Goal: Task Accomplishment & Management: Manage account settings

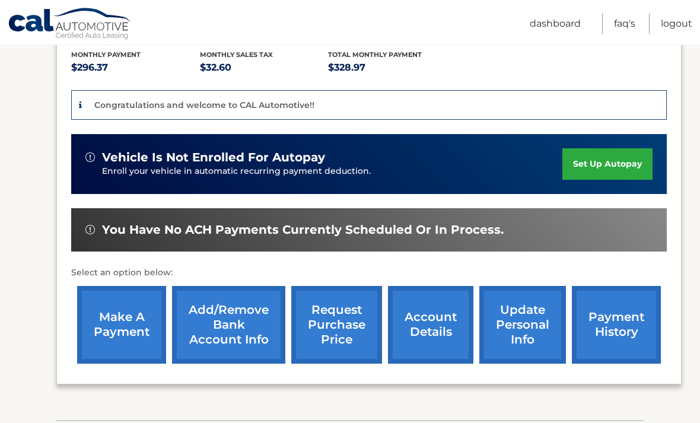
scroll to position [253, 0]
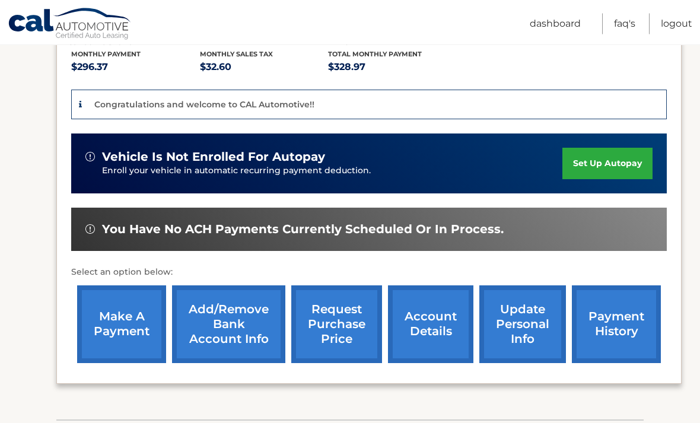
click at [618, 165] on link "set up autopay" at bounding box center [607, 163] width 90 height 31
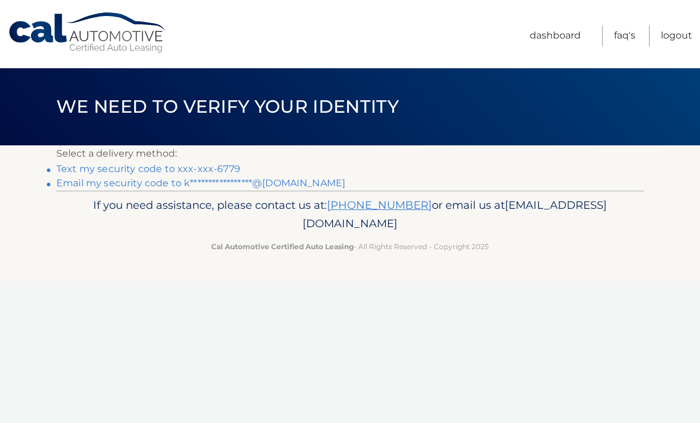
click at [216, 166] on link "Text my security code to xxx-xxx-6779" at bounding box center [148, 168] width 184 height 11
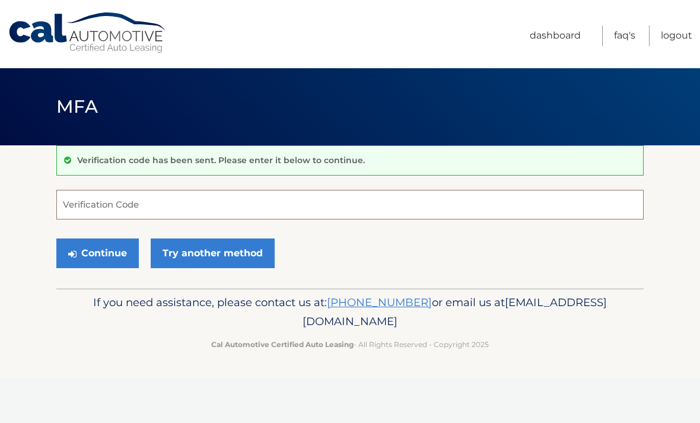
click at [228, 198] on input "Verification Code" at bounding box center [349, 205] width 587 height 30
type input "478779"
click at [97, 253] on button "Continue" at bounding box center [97, 253] width 82 height 30
click at [124, 258] on button "Continue" at bounding box center [97, 253] width 82 height 30
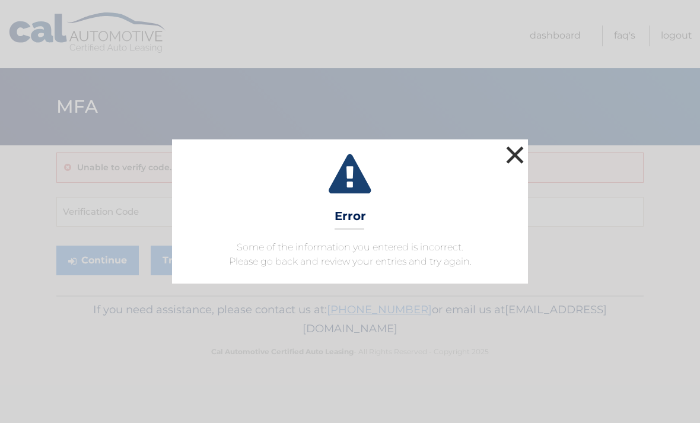
click at [518, 159] on button "×" at bounding box center [515, 155] width 24 height 24
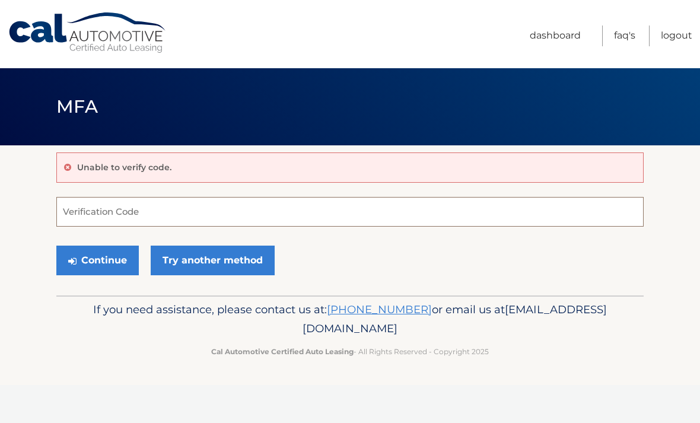
click at [425, 223] on input "Verification Code" at bounding box center [349, 212] width 587 height 30
click at [422, 227] on form "Verification Code Continue Try another method" at bounding box center [349, 239] width 587 height 84
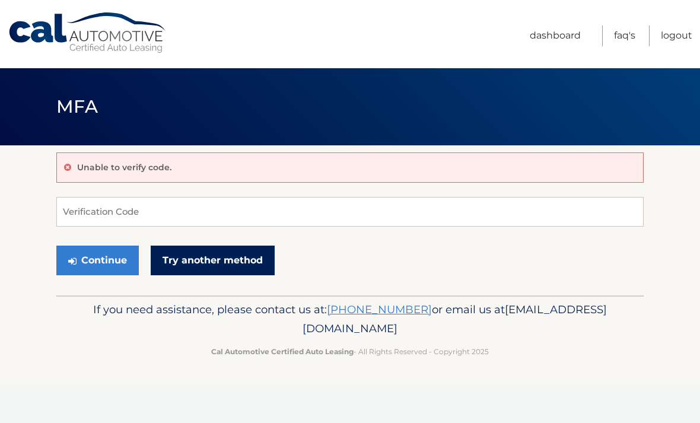
click at [250, 263] on link "Try another method" at bounding box center [213, 261] width 124 height 30
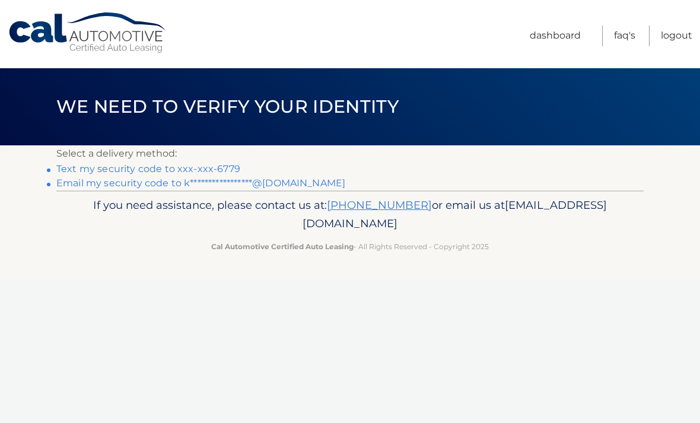
click at [278, 187] on link "**********" at bounding box center [200, 182] width 289 height 11
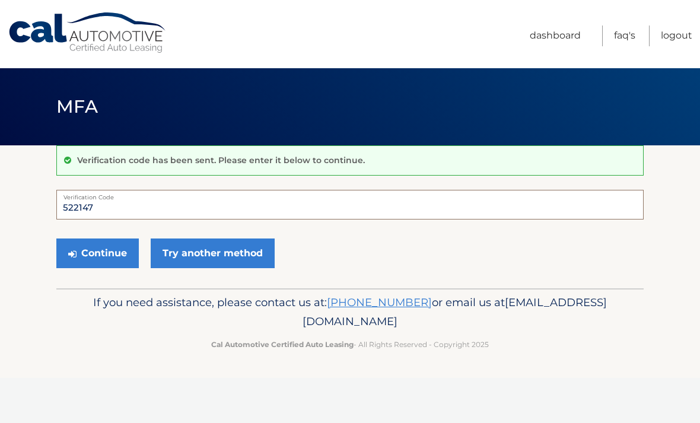
type input "522147"
click at [97, 253] on button "Continue" at bounding box center [97, 253] width 82 height 30
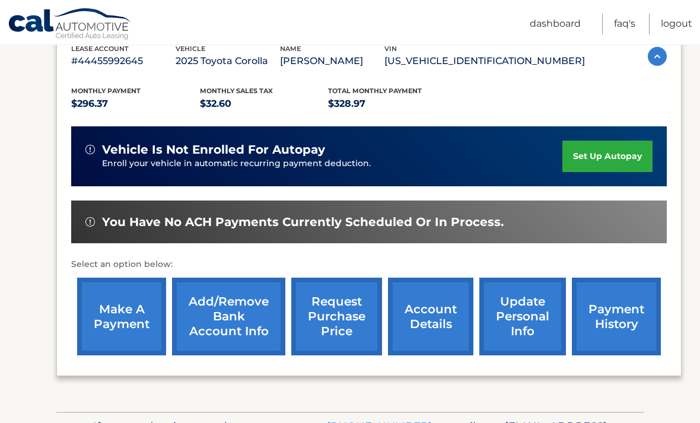
scroll to position [216, 0]
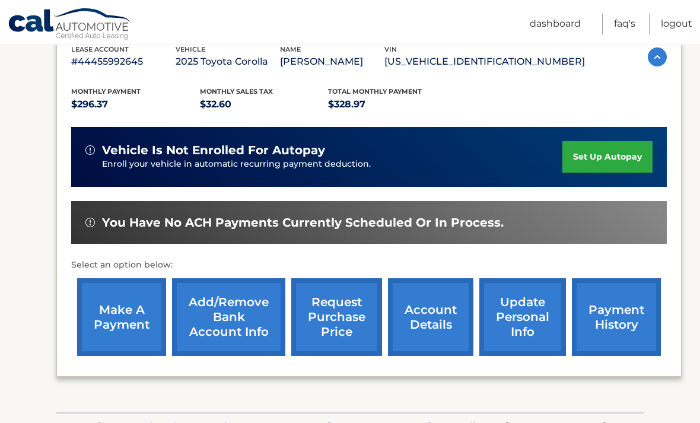
click at [609, 153] on link "set up autopay" at bounding box center [607, 156] width 90 height 31
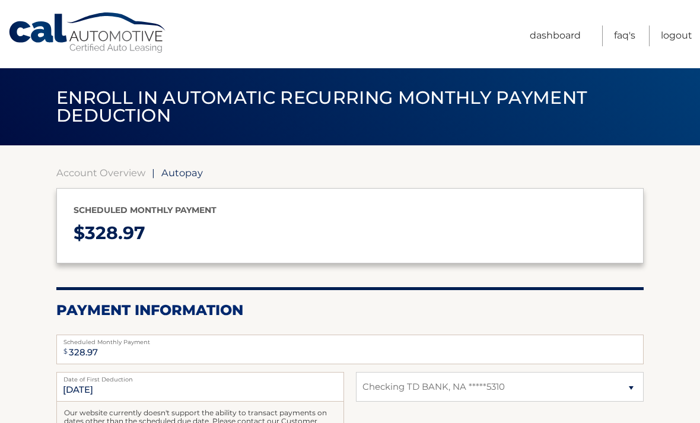
select select "NDVhZmZmM2QtMGMxZS00NGMzLThhMjUtNjkwZDhmNWM1NGE1"
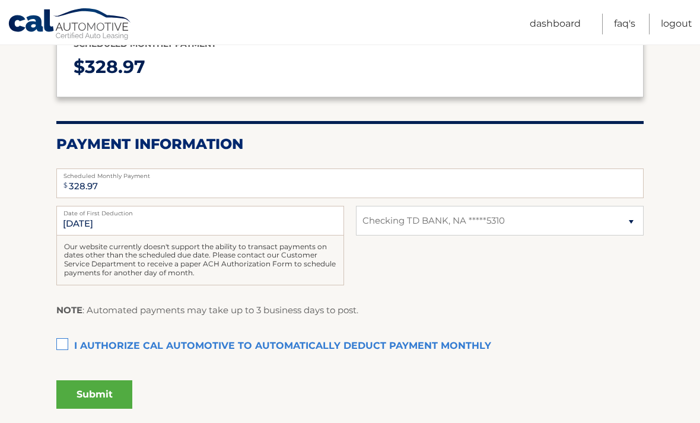
scroll to position [165, 0]
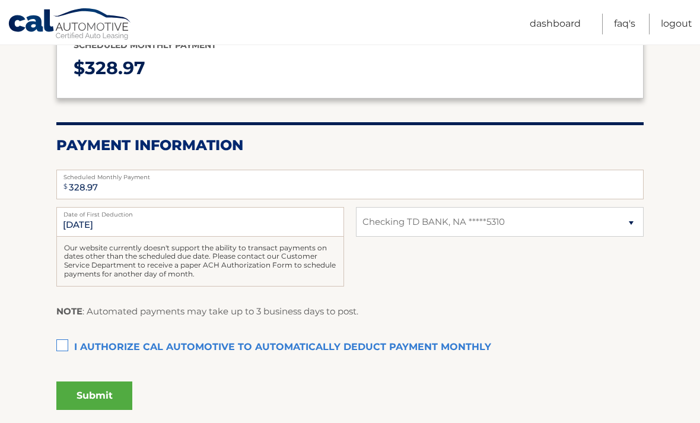
click at [61, 343] on label "I authorize cal automotive to automatically deduct payment monthly This checkbo…" at bounding box center [349, 348] width 587 height 24
click at [0, 0] on input "I authorize cal automotive to automatically deduct payment monthly This checkbo…" at bounding box center [0, 0] width 0 height 0
click at [86, 386] on button "Submit" at bounding box center [94, 395] width 76 height 28
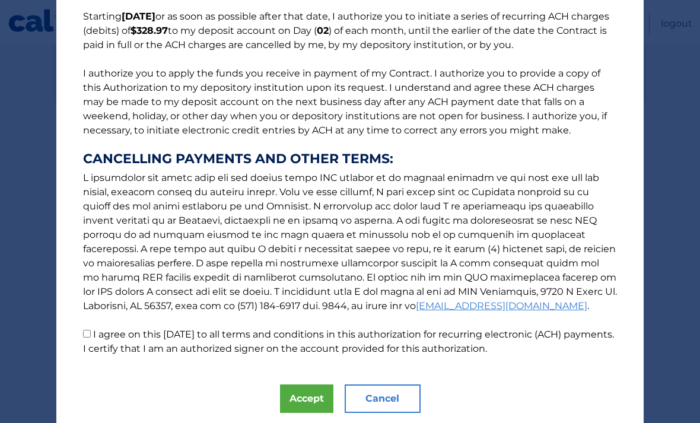
scroll to position [99, 0]
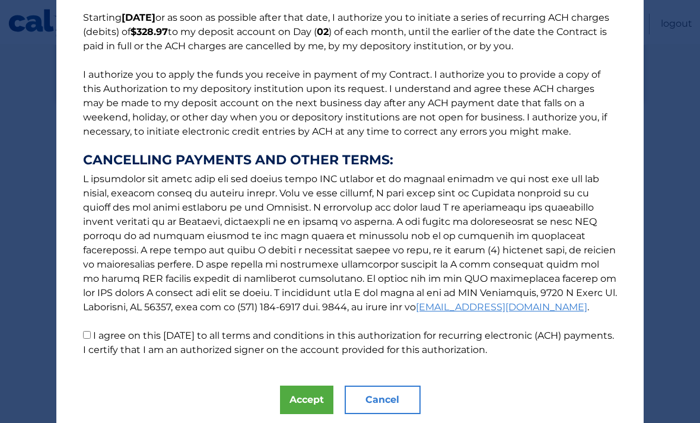
click at [88, 339] on input "I agree on this 09/03/2025 to all terms and conditions in this authorization fo…" at bounding box center [87, 335] width 8 height 8
checkbox input "true"
click at [308, 399] on button "Accept" at bounding box center [306, 400] width 53 height 28
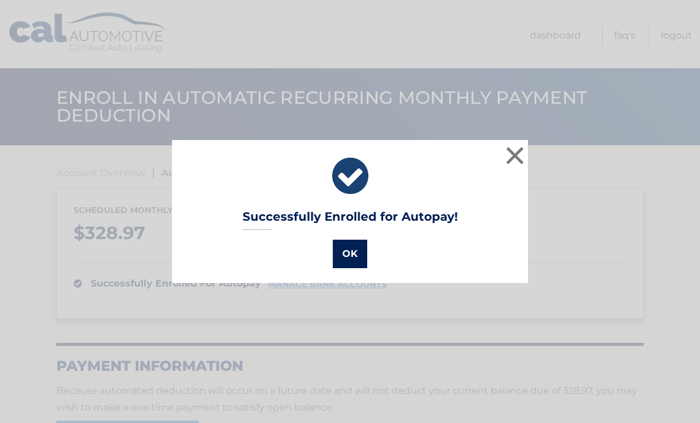
click at [353, 251] on button "OK" at bounding box center [350, 254] width 34 height 28
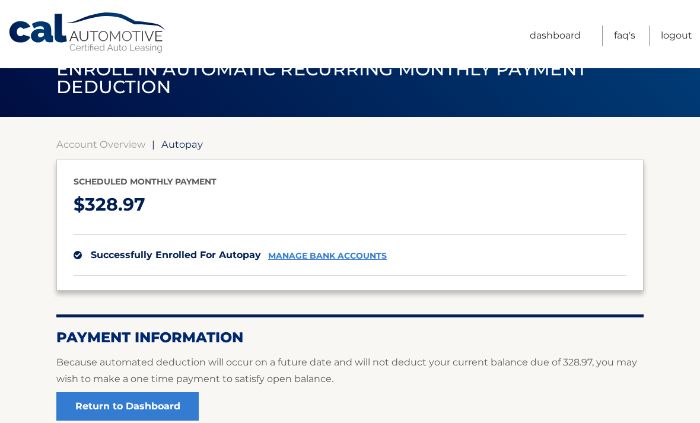
scroll to position [104, 0]
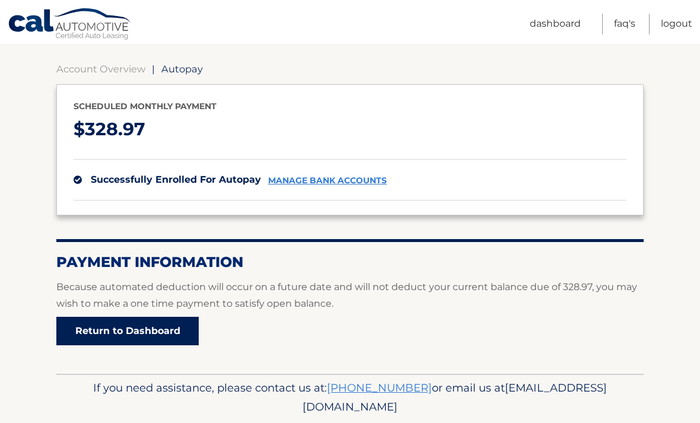
click at [180, 324] on link "Return to Dashboard" at bounding box center [127, 331] width 142 height 28
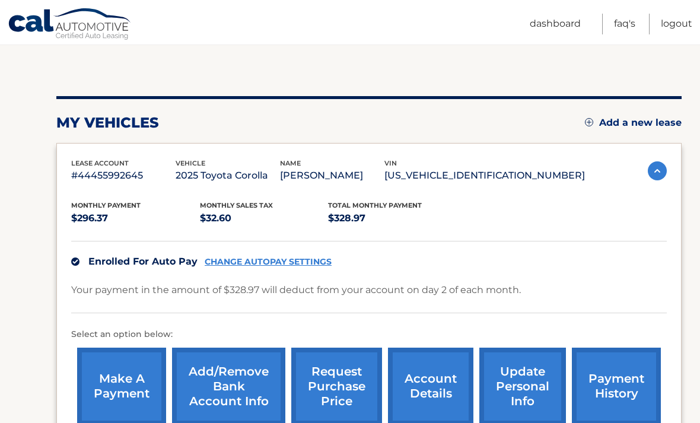
scroll to position [210, 0]
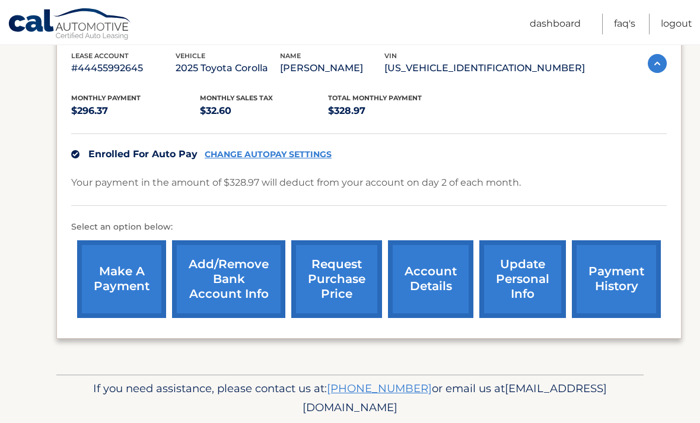
click at [617, 276] on link "payment history" at bounding box center [616, 279] width 89 height 78
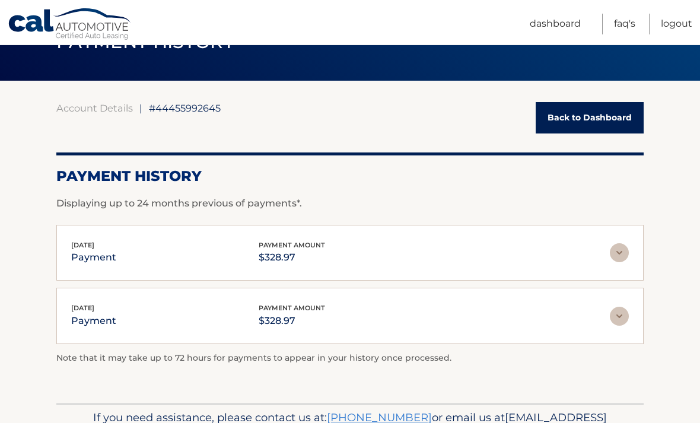
scroll to position [94, 0]
